Goal: Information Seeking & Learning: Learn about a topic

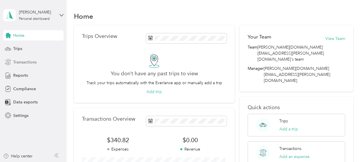
click at [23, 64] on span "Transactions" at bounding box center [24, 62] width 23 height 6
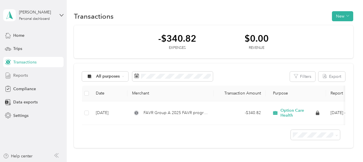
click at [17, 74] on span "Reports" at bounding box center [20, 76] width 15 height 6
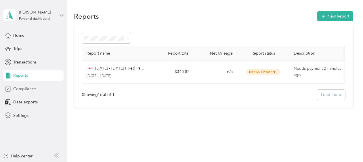
click at [25, 90] on span "Compliance" at bounding box center [24, 89] width 23 height 6
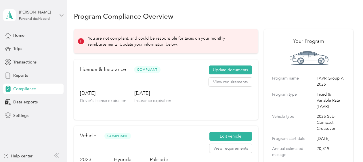
click at [103, 46] on p "You are not compliant, and could be responsible for taxes on your monthly reimb…" at bounding box center [169, 41] width 162 height 12
click at [79, 41] on icon at bounding box center [81, 41] width 4 height 4
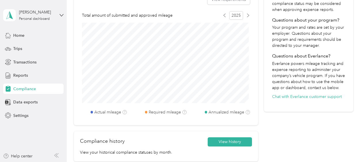
scroll to position [173, 0]
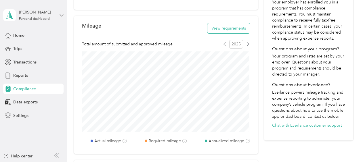
click at [224, 30] on button "View requirements" at bounding box center [229, 28] width 43 height 10
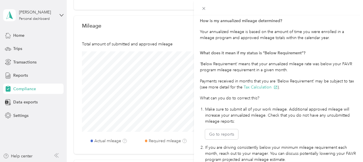
scroll to position [168, 0]
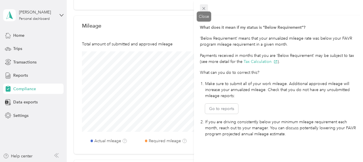
click at [205, 9] on icon at bounding box center [203, 8] width 5 height 5
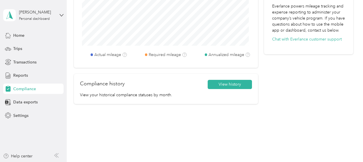
scroll to position [268, 0]
